Goal: Find specific page/section: Find specific page/section

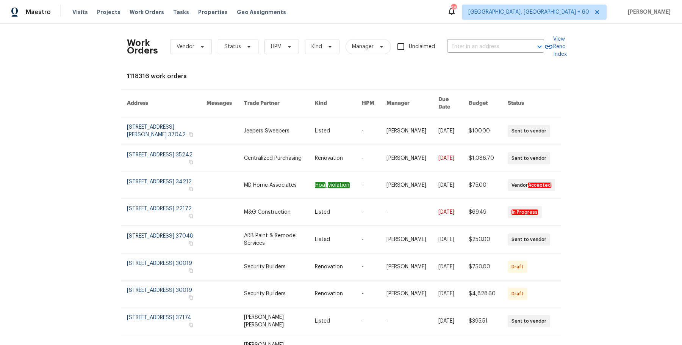
click at [470, 52] on body "Maestro Visits Projects Work Orders Tasks Properties Geo Assignments 587 [GEOGR…" at bounding box center [341, 172] width 682 height 345
paste input "[STREET_ADDRESS]"
type input "[STREET_ADDRESS]"
click at [465, 60] on li "[STREET_ADDRESS]" at bounding box center [494, 63] width 97 height 13
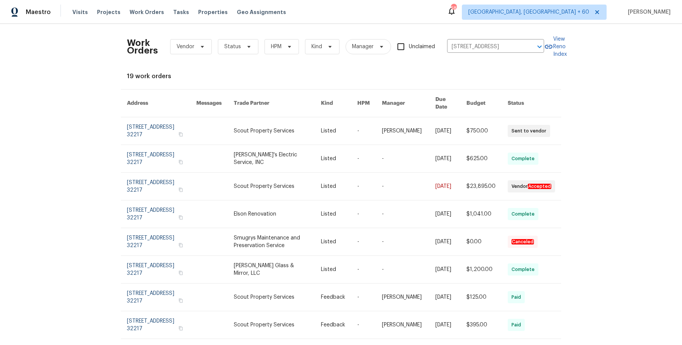
click at [393, 126] on link at bounding box center [409, 130] width 54 height 27
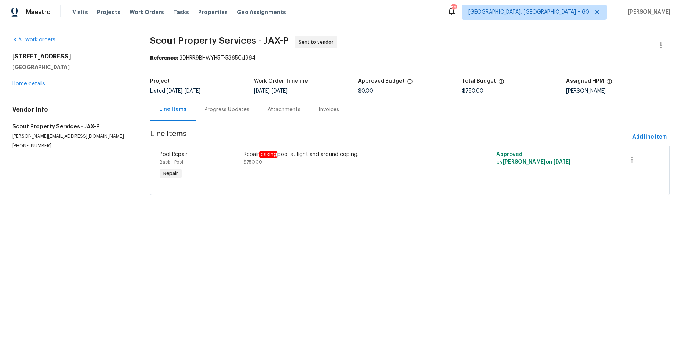
click at [37, 80] on div "[STREET_ADDRESS] Home details" at bounding box center [72, 70] width 120 height 35
click at [36, 83] on link "Home details" at bounding box center [28, 83] width 33 height 5
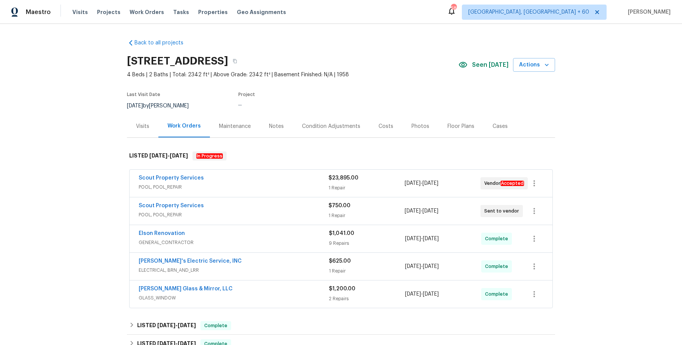
click at [205, 181] on div "Scout Property Services" at bounding box center [234, 178] width 190 height 9
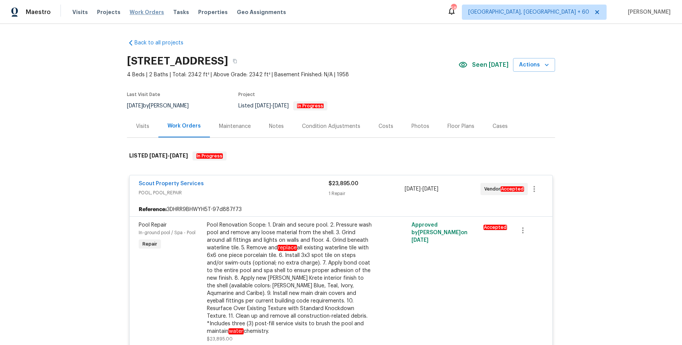
click at [141, 11] on span "Work Orders" at bounding box center [147, 12] width 34 height 8
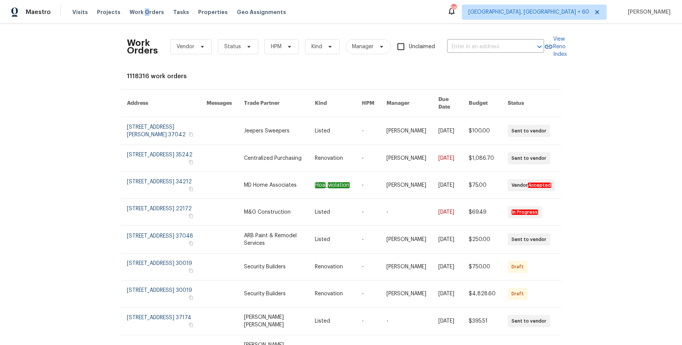
click at [482, 40] on div "Work Orders Vendor Status HPM Kind Manager Unclaimed ​" at bounding box center [335, 46] width 417 height 33
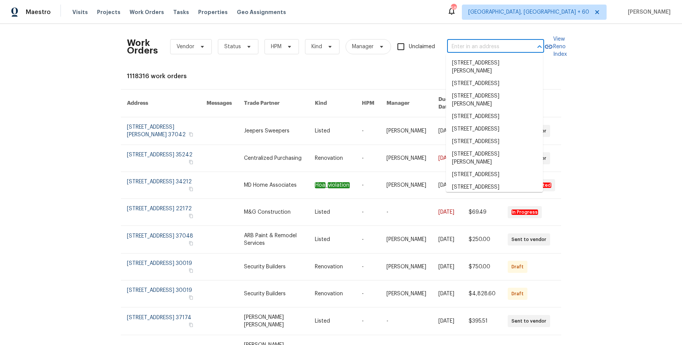
click at [478, 42] on input "text" at bounding box center [485, 47] width 76 height 12
paste input "[STREET_ADDRESS]"
type input "[STREET_ADDRESS]"
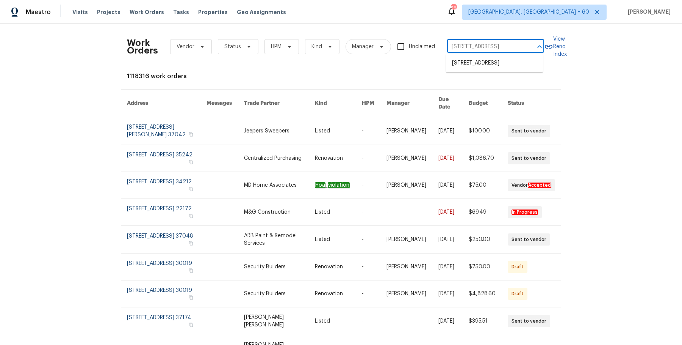
scroll to position [0, 29]
click at [483, 56] on ul "[STREET_ADDRESS]" at bounding box center [494, 63] width 97 height 19
click at [479, 67] on li "[STREET_ADDRESS]" at bounding box center [494, 63] width 97 height 13
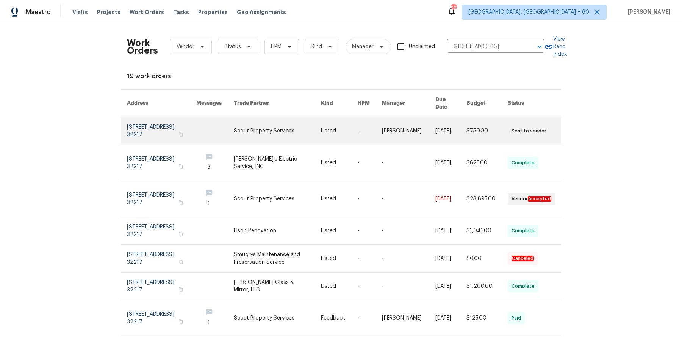
click at [375, 123] on link at bounding box center [369, 130] width 25 height 27
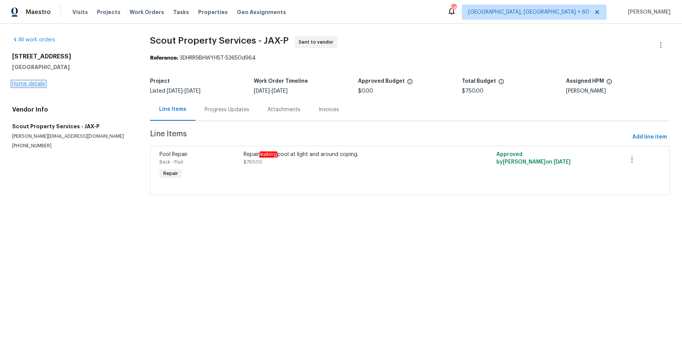
click at [25, 82] on link "Home details" at bounding box center [28, 83] width 33 height 5
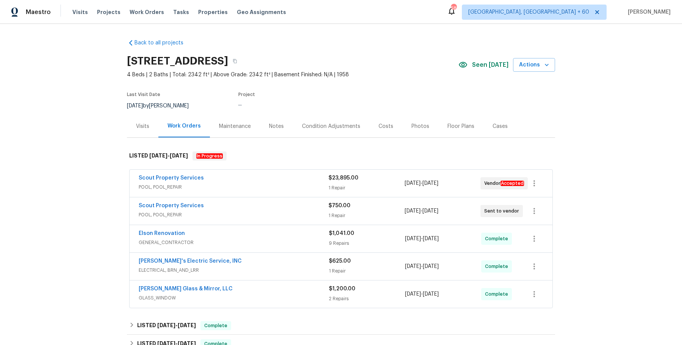
click at [269, 179] on div "Scout Property Services" at bounding box center [234, 178] width 190 height 9
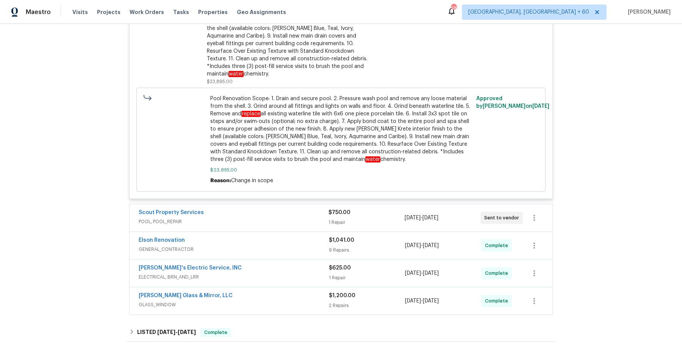
scroll to position [270, 0]
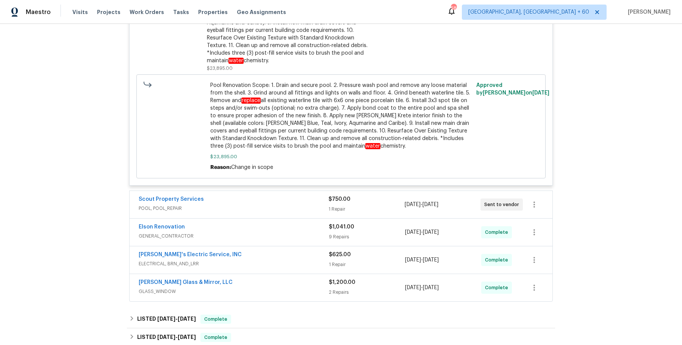
click at [271, 208] on div "Scout Property Services POOL, POOL_REPAIR $750.00 1 Repair [DATE] - [DATE] Sent…" at bounding box center [341, 204] width 423 height 27
click at [276, 204] on span "POOL, POOL_REPAIR" at bounding box center [234, 208] width 190 height 8
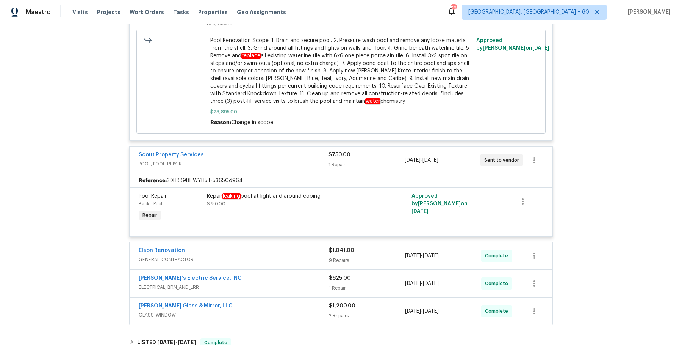
scroll to position [317, 0]
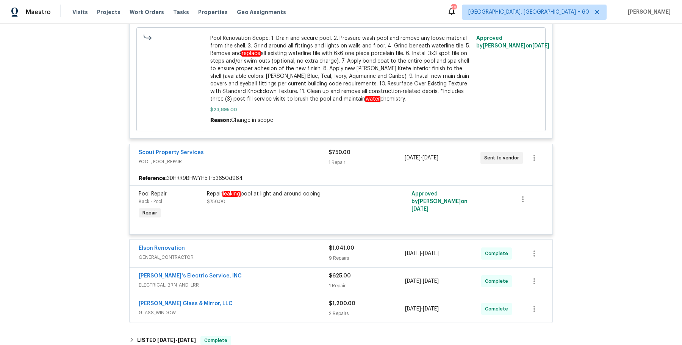
click at [257, 240] on div "Elson Renovation GENERAL_CONTRACTOR $1,041.00 9 Repairs [DATE] - [DATE] Complete" at bounding box center [341, 253] width 423 height 27
click at [269, 253] on span "GENERAL_CONTRACTOR" at bounding box center [234, 257] width 190 height 8
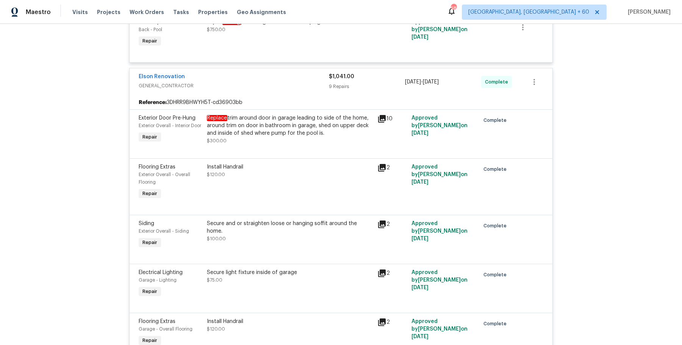
scroll to position [490, 0]
